Goal: Browse casually

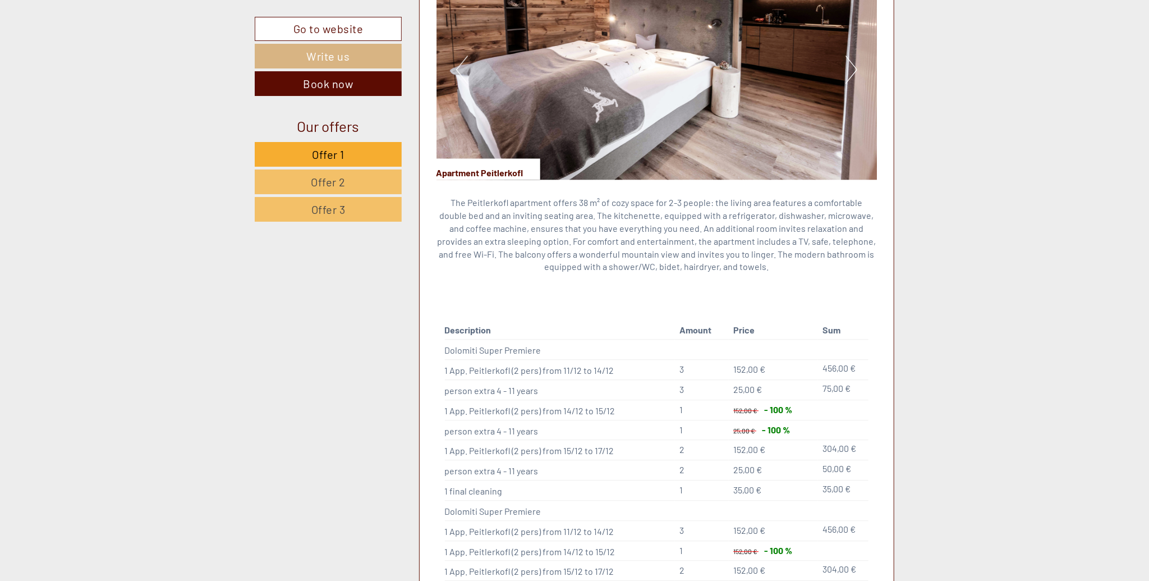
scroll to position [1584, 0]
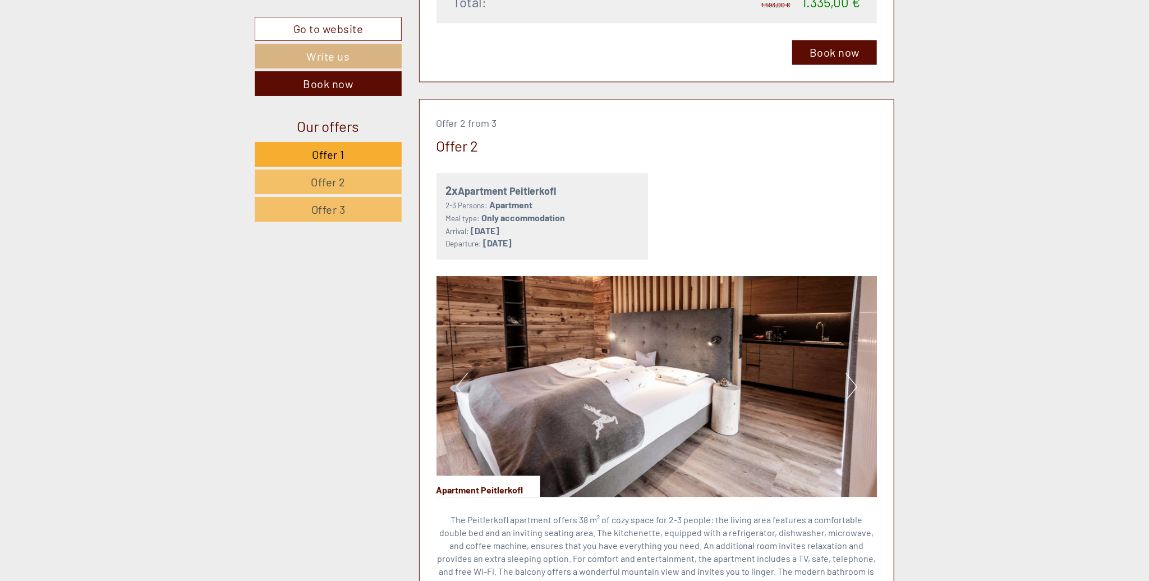
click at [851, 374] on button "Next" at bounding box center [852, 387] width 12 height 28
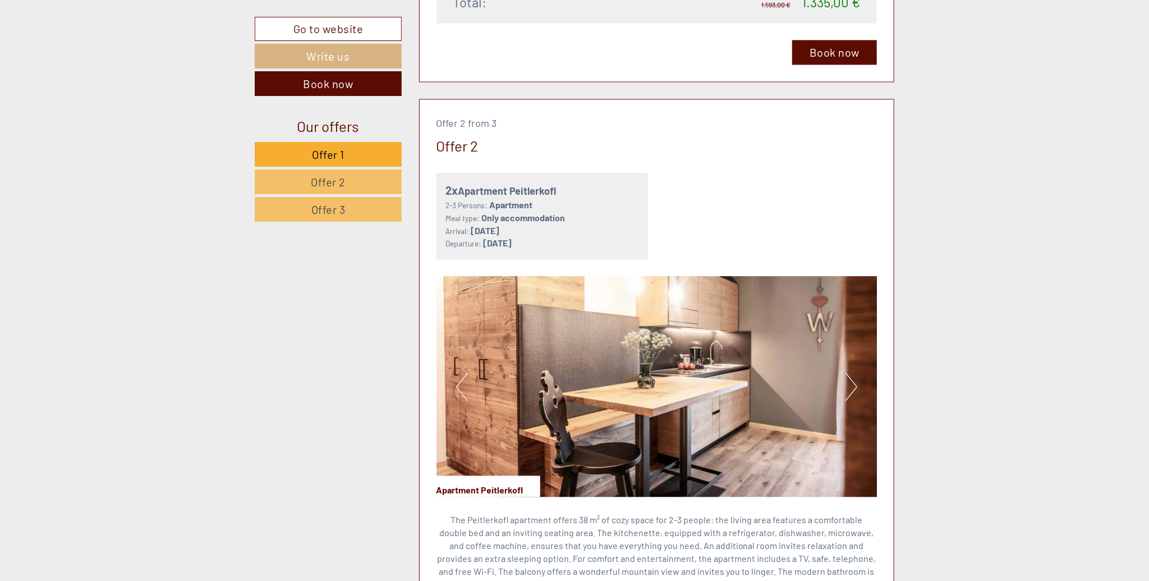
click at [851, 374] on button "Next" at bounding box center [852, 387] width 12 height 28
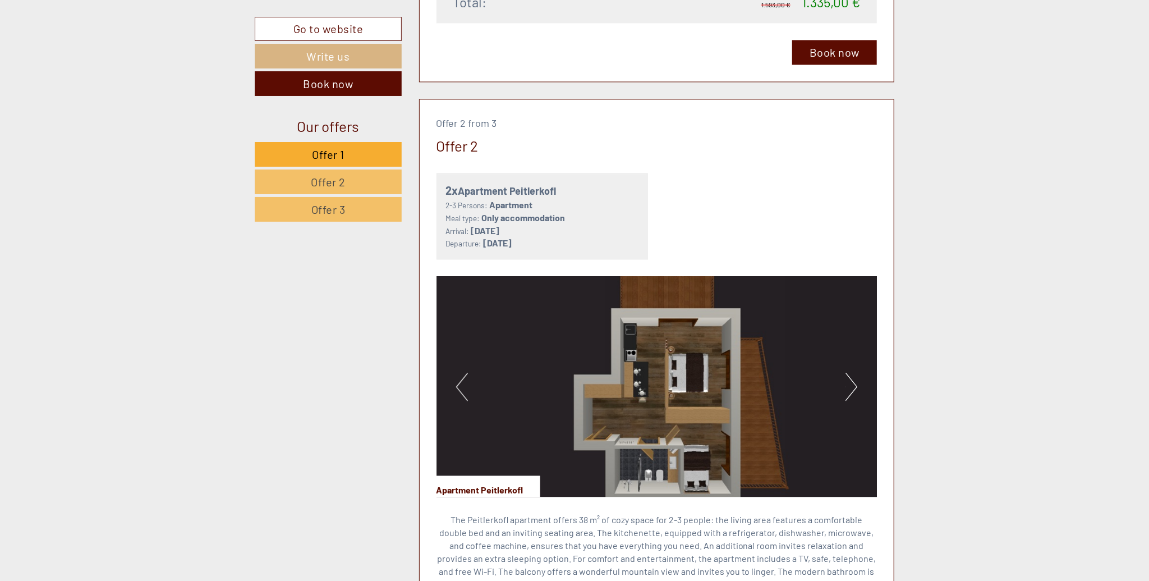
click at [855, 373] on button "Next" at bounding box center [852, 387] width 12 height 28
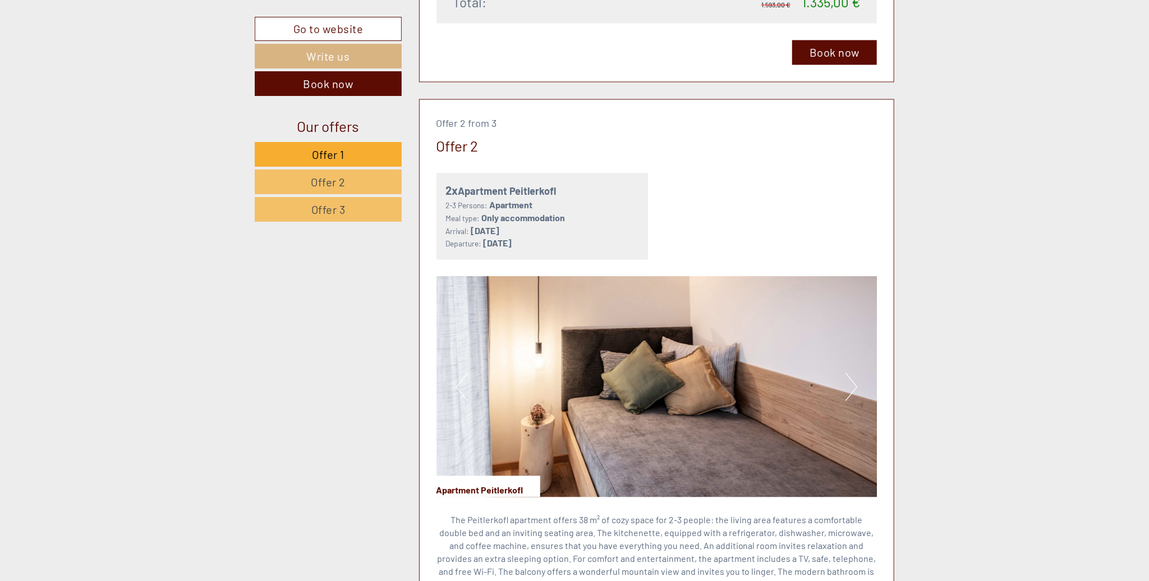
click at [853, 373] on button "Next" at bounding box center [852, 387] width 12 height 28
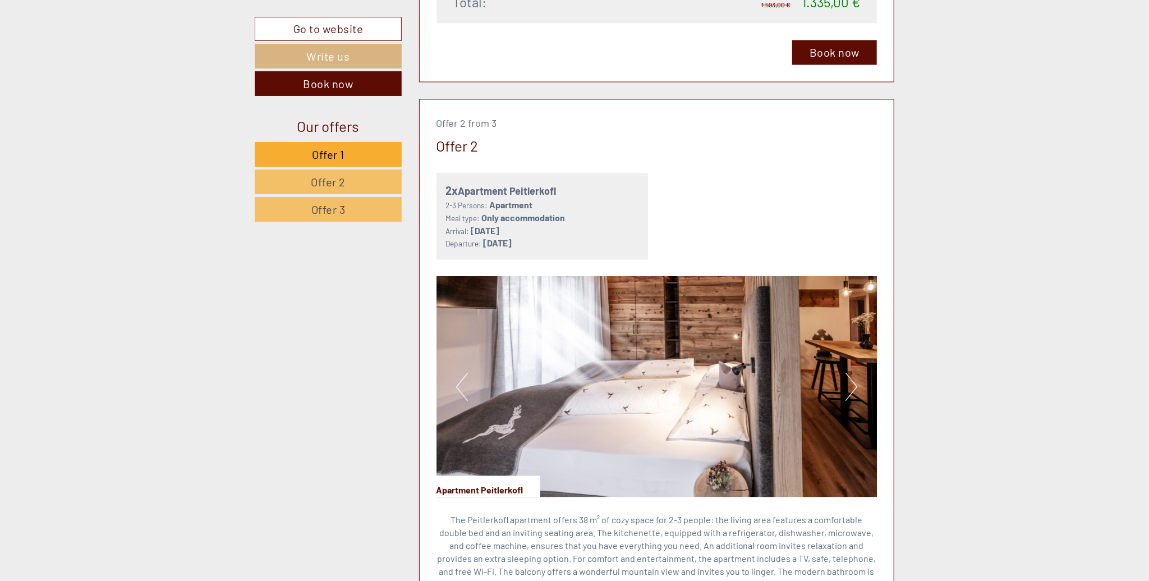
click at [853, 373] on button "Next" at bounding box center [852, 387] width 12 height 28
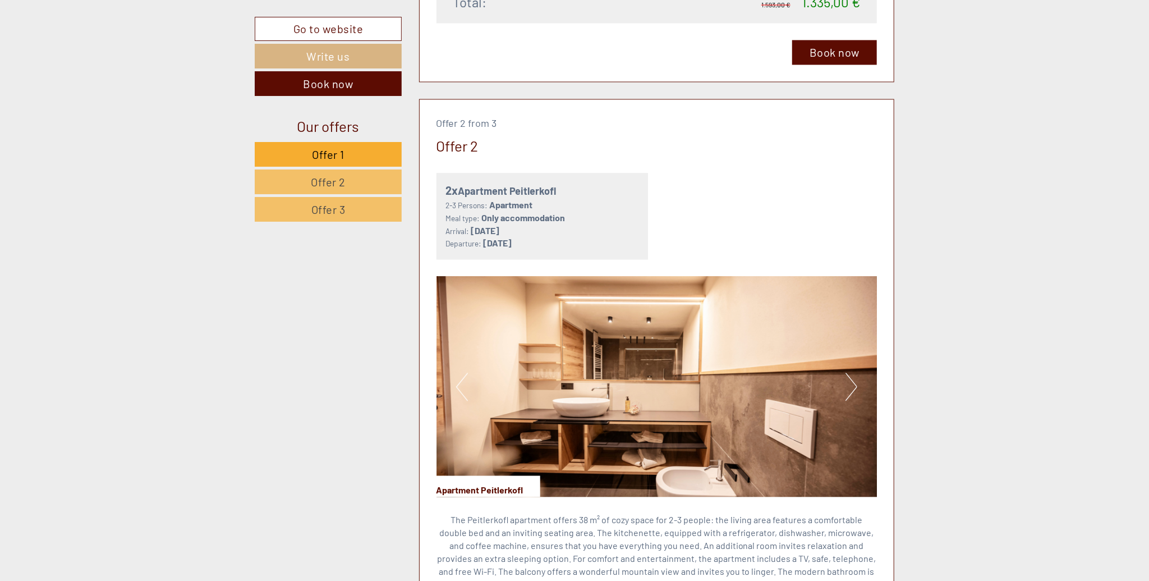
click at [853, 373] on button "Next" at bounding box center [852, 387] width 12 height 28
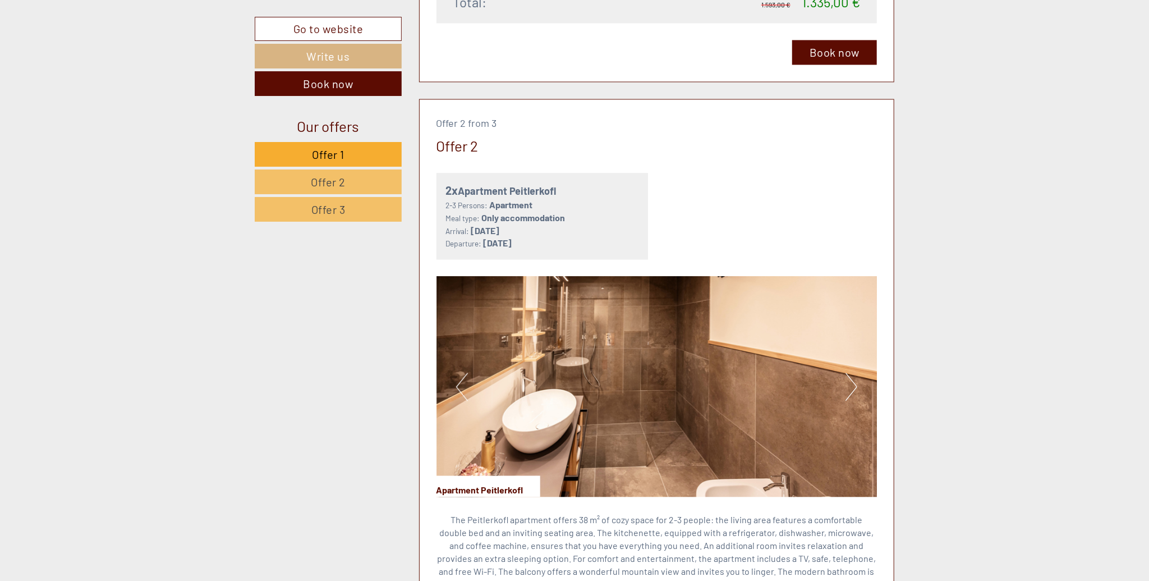
click at [853, 373] on button "Next" at bounding box center [852, 387] width 12 height 28
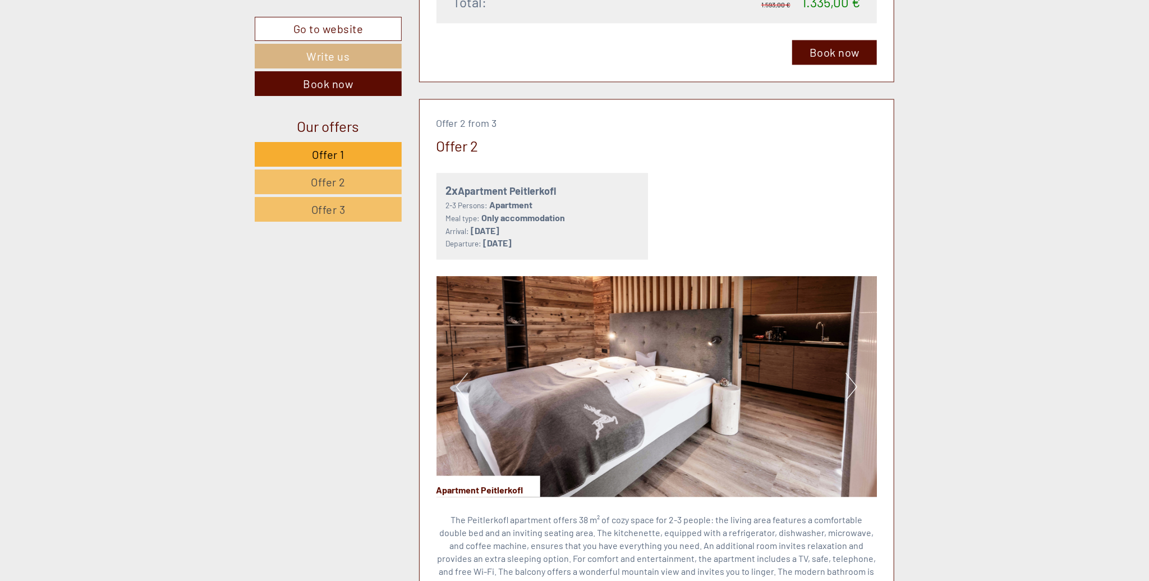
click at [853, 373] on button "Next" at bounding box center [852, 387] width 12 height 28
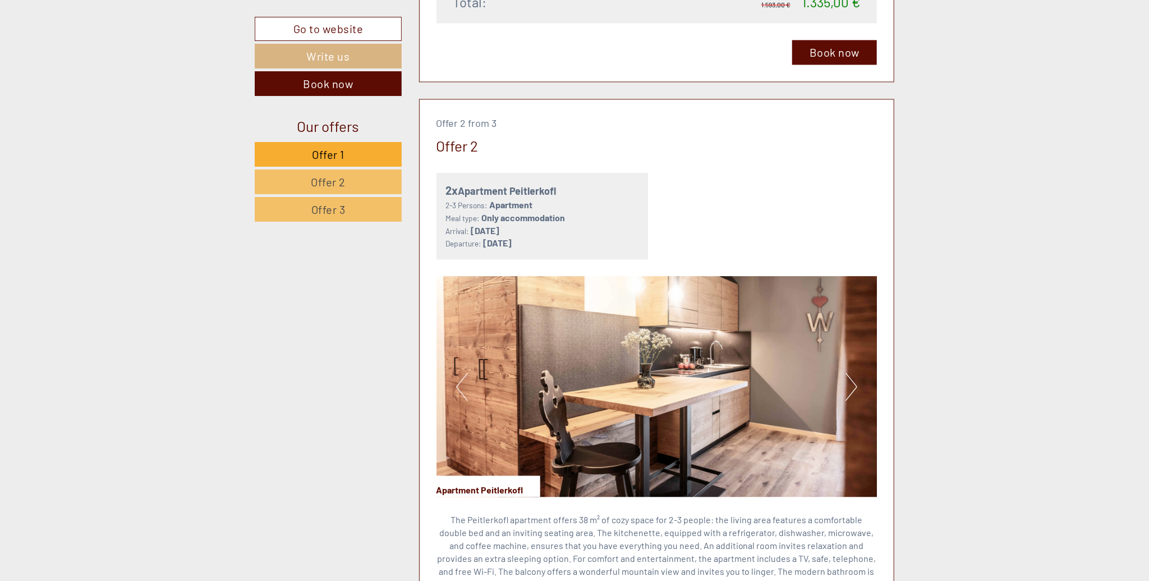
click at [853, 373] on button "Next" at bounding box center [852, 387] width 12 height 28
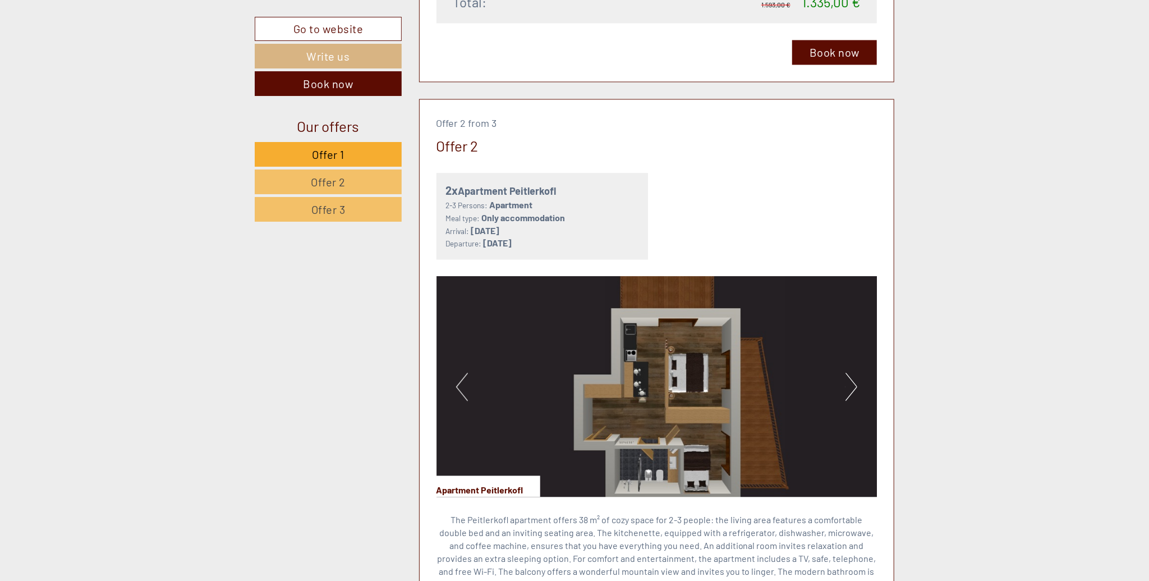
click at [849, 373] on button "Next" at bounding box center [852, 387] width 12 height 28
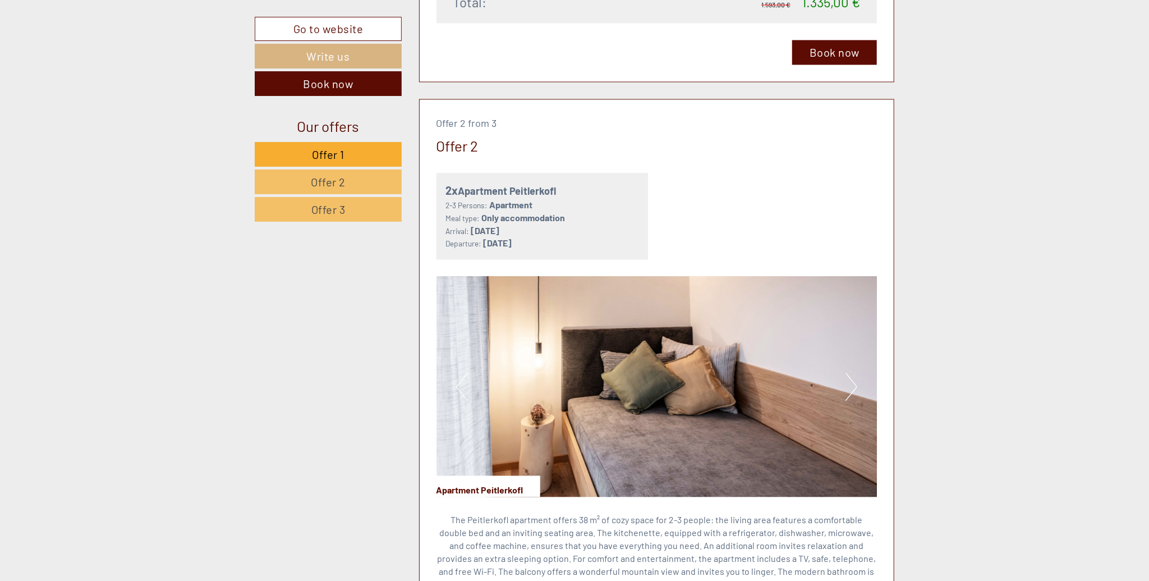
click at [849, 373] on button "Next" at bounding box center [852, 387] width 12 height 28
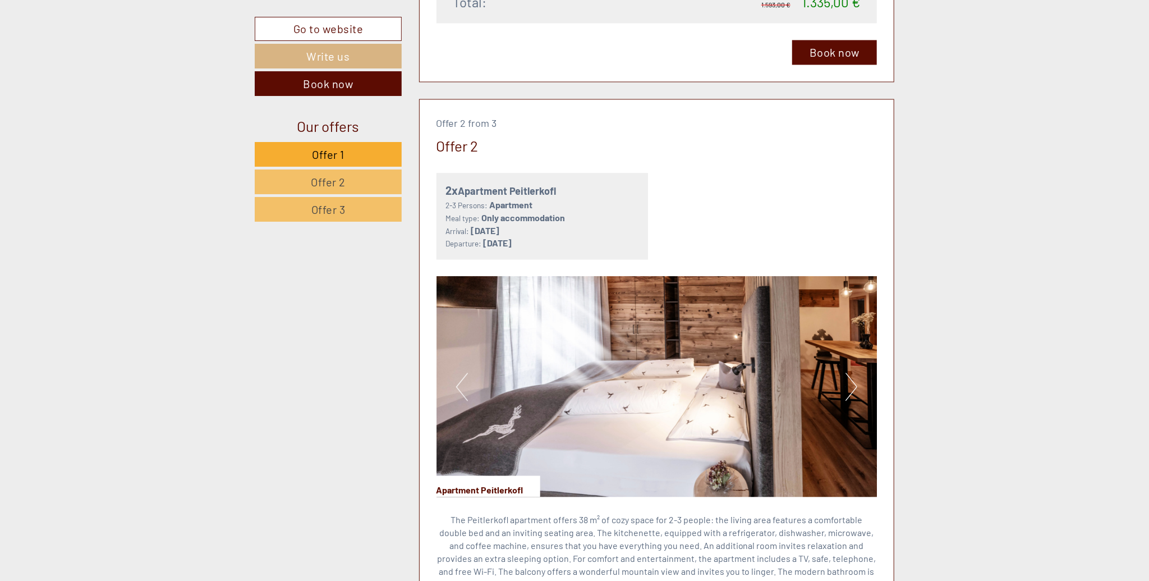
click at [849, 373] on button "Next" at bounding box center [852, 387] width 12 height 28
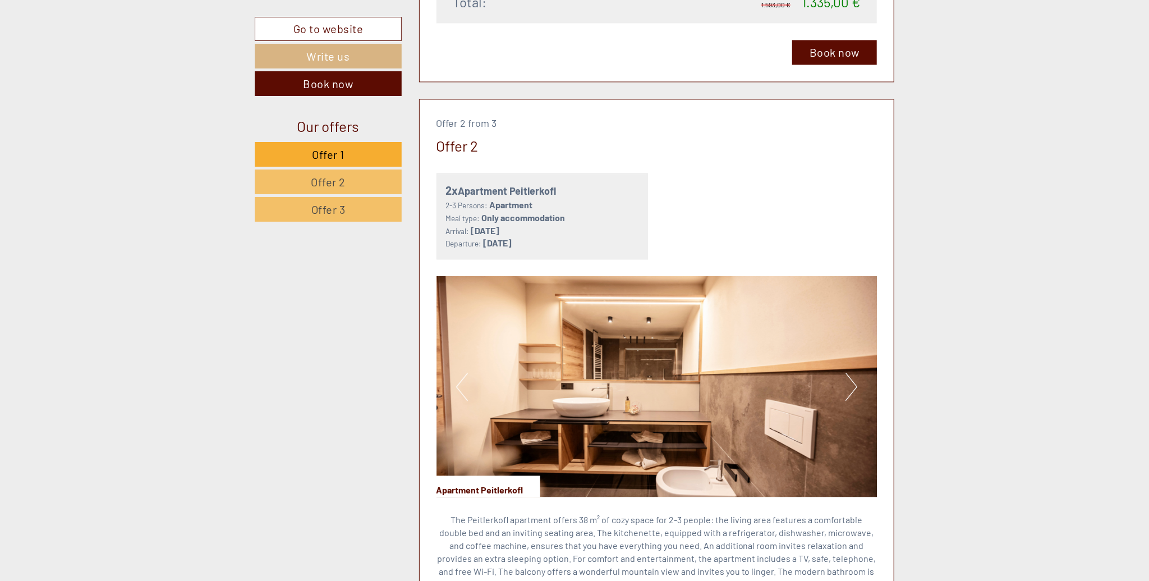
click at [849, 373] on button "Next" at bounding box center [852, 387] width 12 height 28
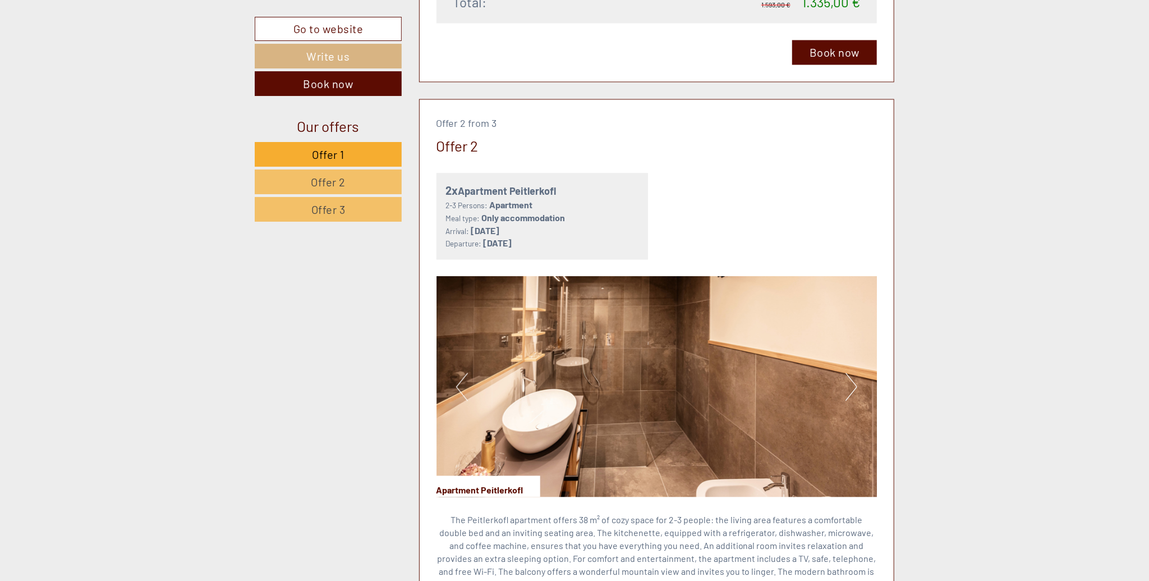
click at [849, 373] on button "Next" at bounding box center [852, 387] width 12 height 28
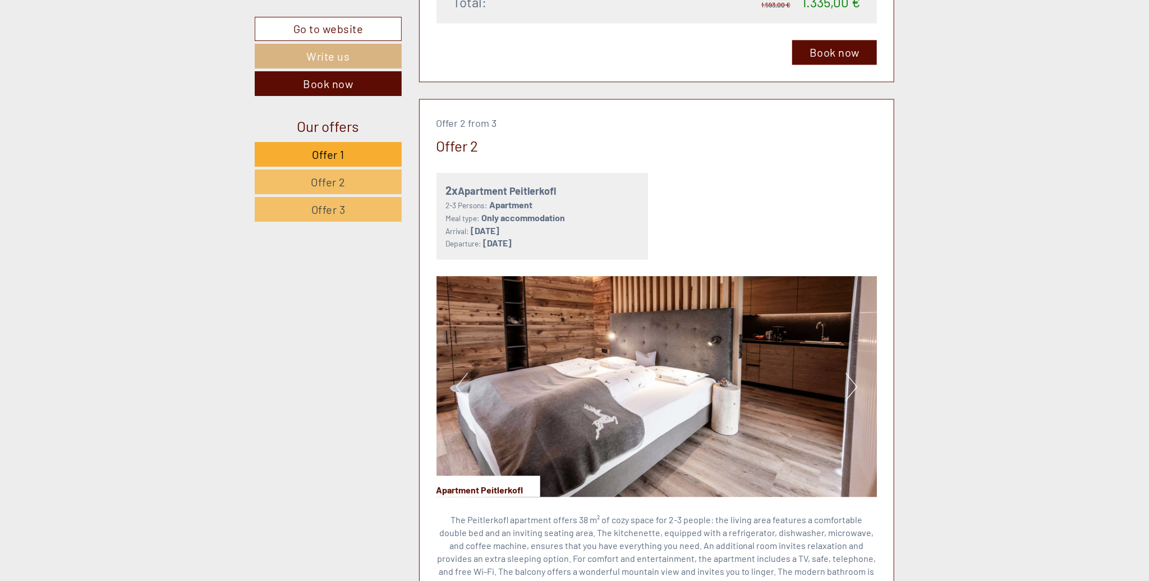
click at [849, 373] on button "Next" at bounding box center [852, 387] width 12 height 28
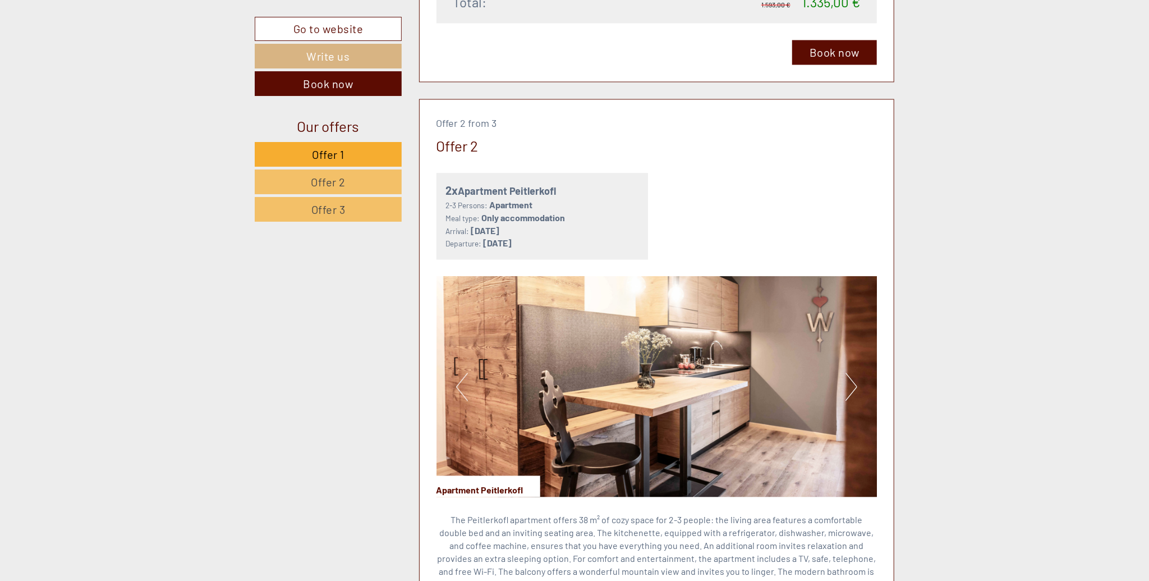
click at [849, 373] on button "Next" at bounding box center [852, 387] width 12 height 28
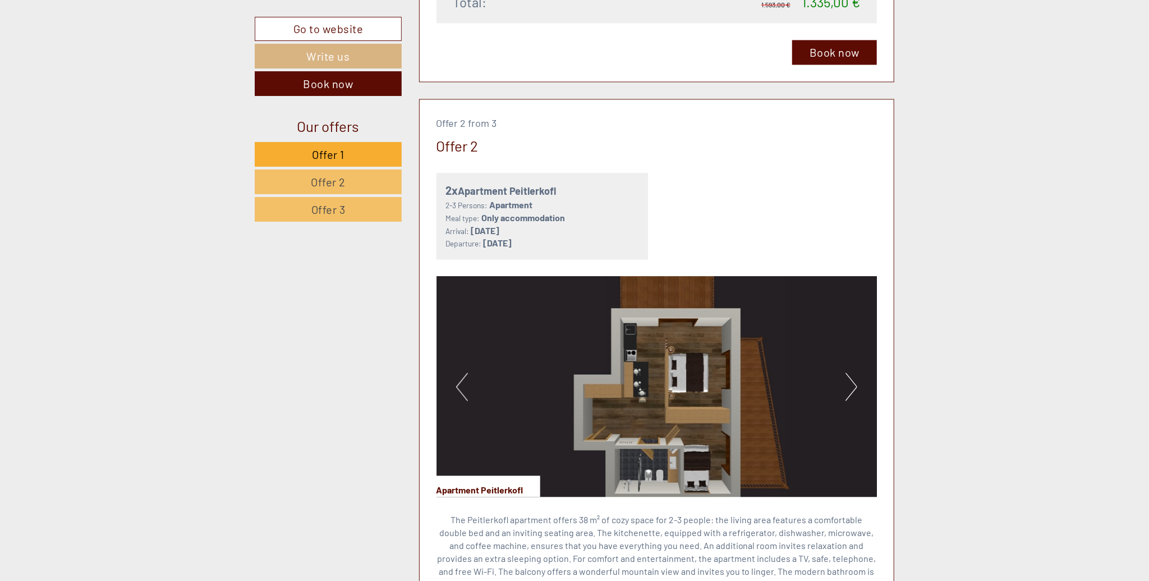
click at [849, 373] on button "Next" at bounding box center [852, 387] width 12 height 28
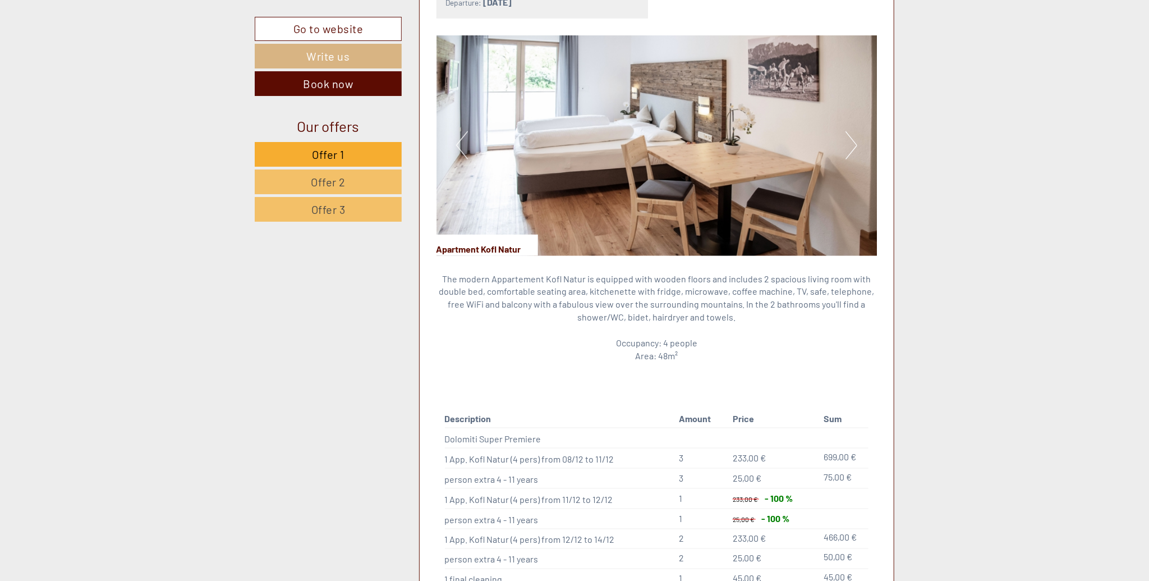
scroll to position [1267, 0]
